Goal: Transaction & Acquisition: Purchase product/service

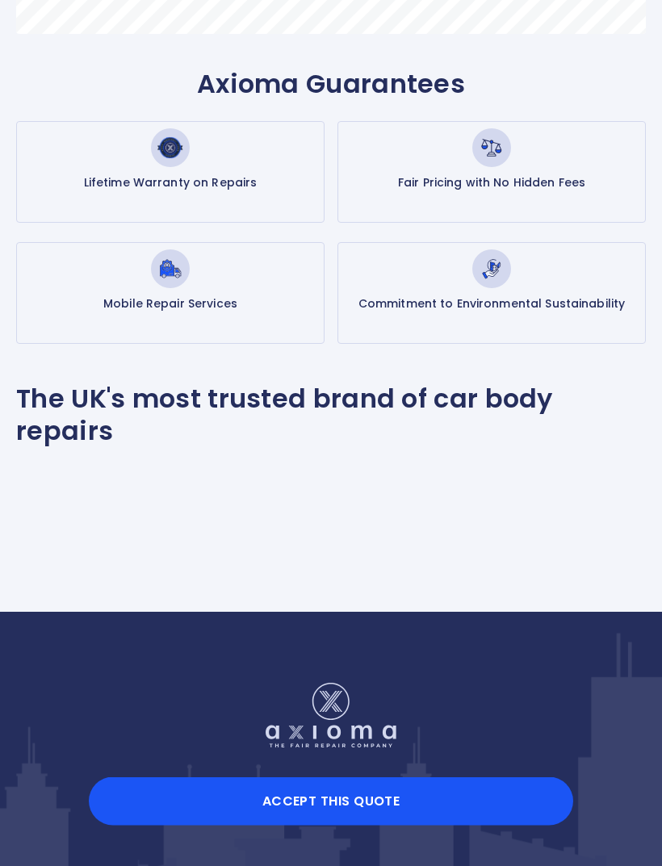
scroll to position [901, 0]
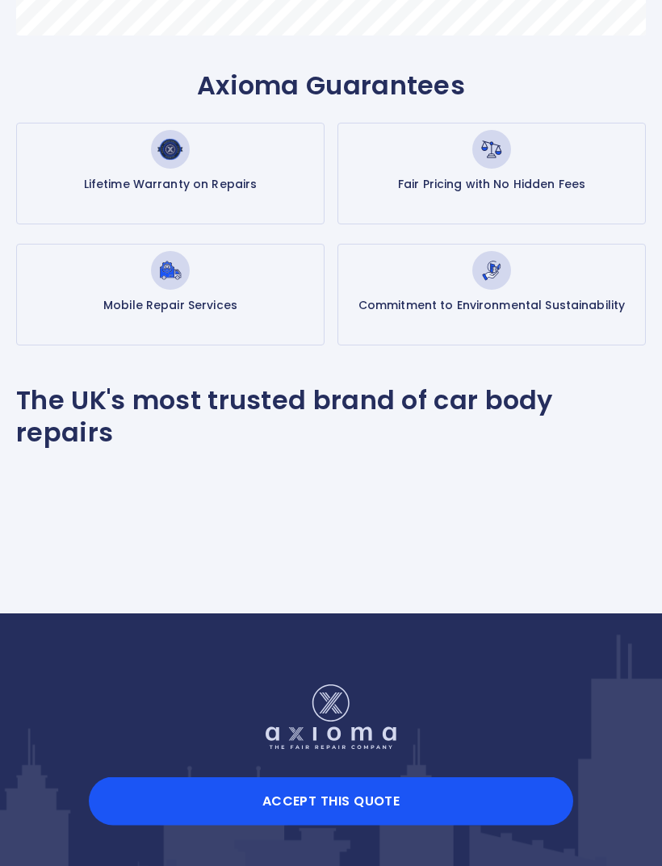
click at [292, 825] on button "Accept this Quote" at bounding box center [331, 801] width 484 height 48
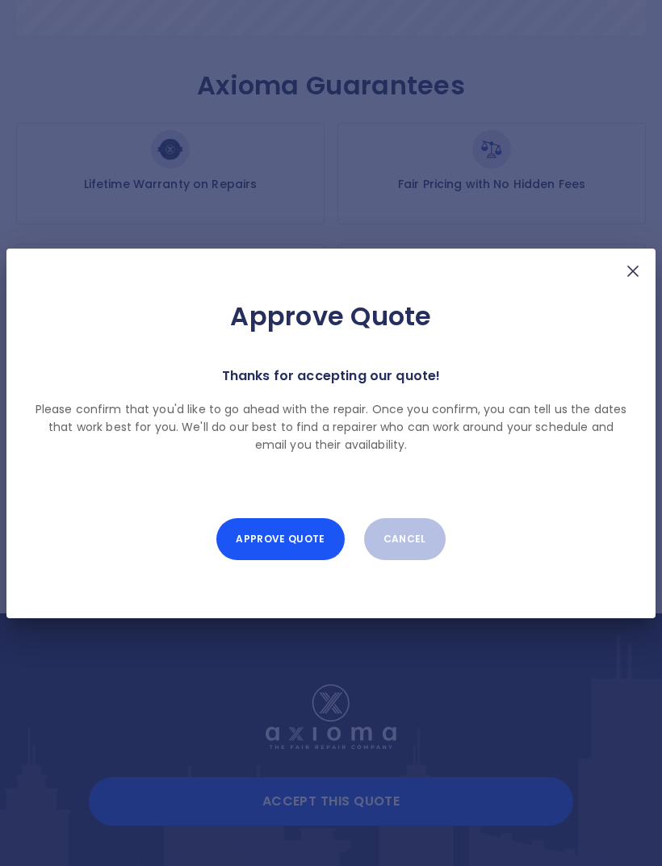
click at [256, 560] on button "Approve Quote" at bounding box center [279, 539] width 127 height 42
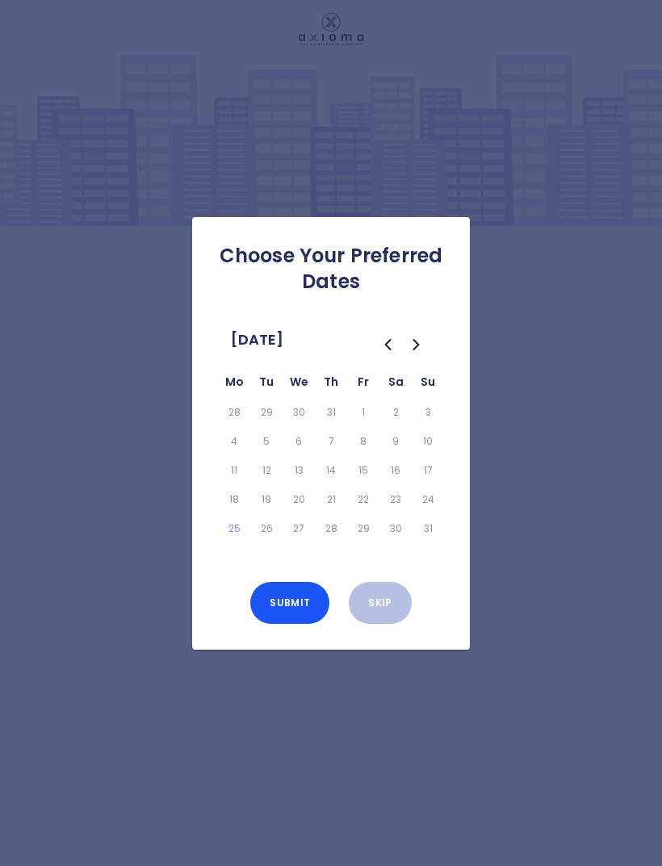
click at [413, 354] on icon "Go to the Next Month" at bounding box center [416, 344] width 19 height 19
click at [378, 354] on icon "Go to the Previous Month" at bounding box center [387, 344] width 19 height 19
click at [379, 543] on td "30" at bounding box center [395, 528] width 32 height 29
click at [421, 354] on icon "Go to the Next Month" at bounding box center [416, 344] width 19 height 19
click at [359, 424] on button "5" at bounding box center [363, 412] width 26 height 23
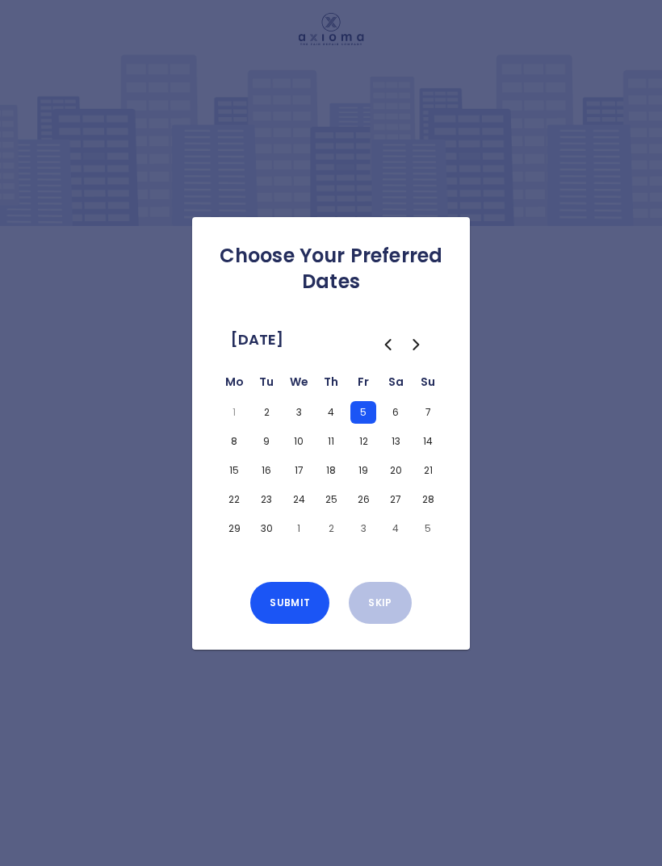
click at [325, 424] on button "4" at bounding box center [331, 412] width 26 height 23
click at [364, 424] on button "5" at bounding box center [363, 412] width 26 height 23
click at [297, 424] on button "3" at bounding box center [299, 412] width 26 height 23
click at [265, 424] on button "2" at bounding box center [266, 412] width 26 height 23
click at [326, 424] on button "4" at bounding box center [331, 412] width 26 height 23
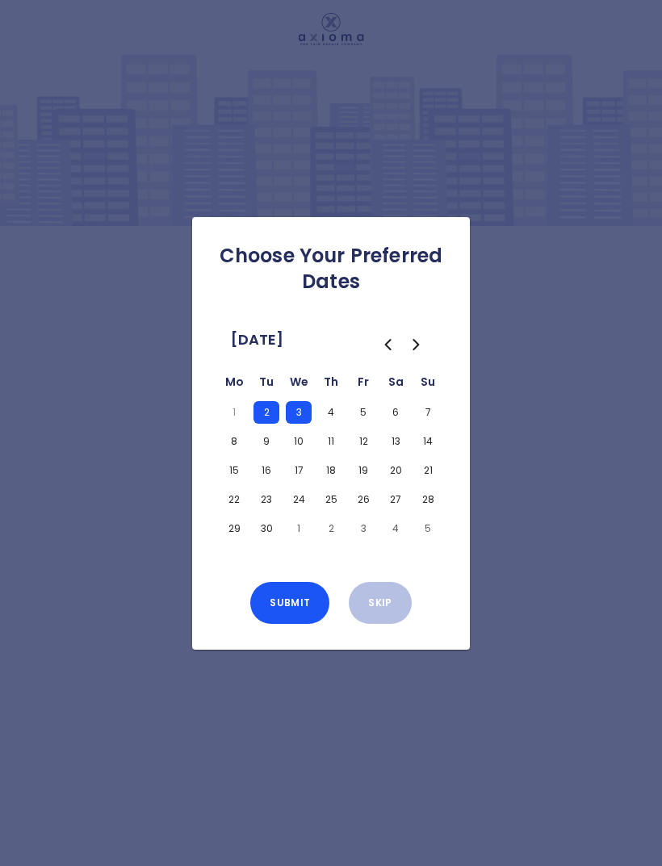
click at [292, 424] on button "3" at bounding box center [299, 412] width 26 height 23
click at [353, 424] on button "5" at bounding box center [363, 412] width 26 height 23
click at [281, 622] on button "Submit" at bounding box center [289, 603] width 79 height 42
